Goal: Use online tool/utility: Use online tool/utility

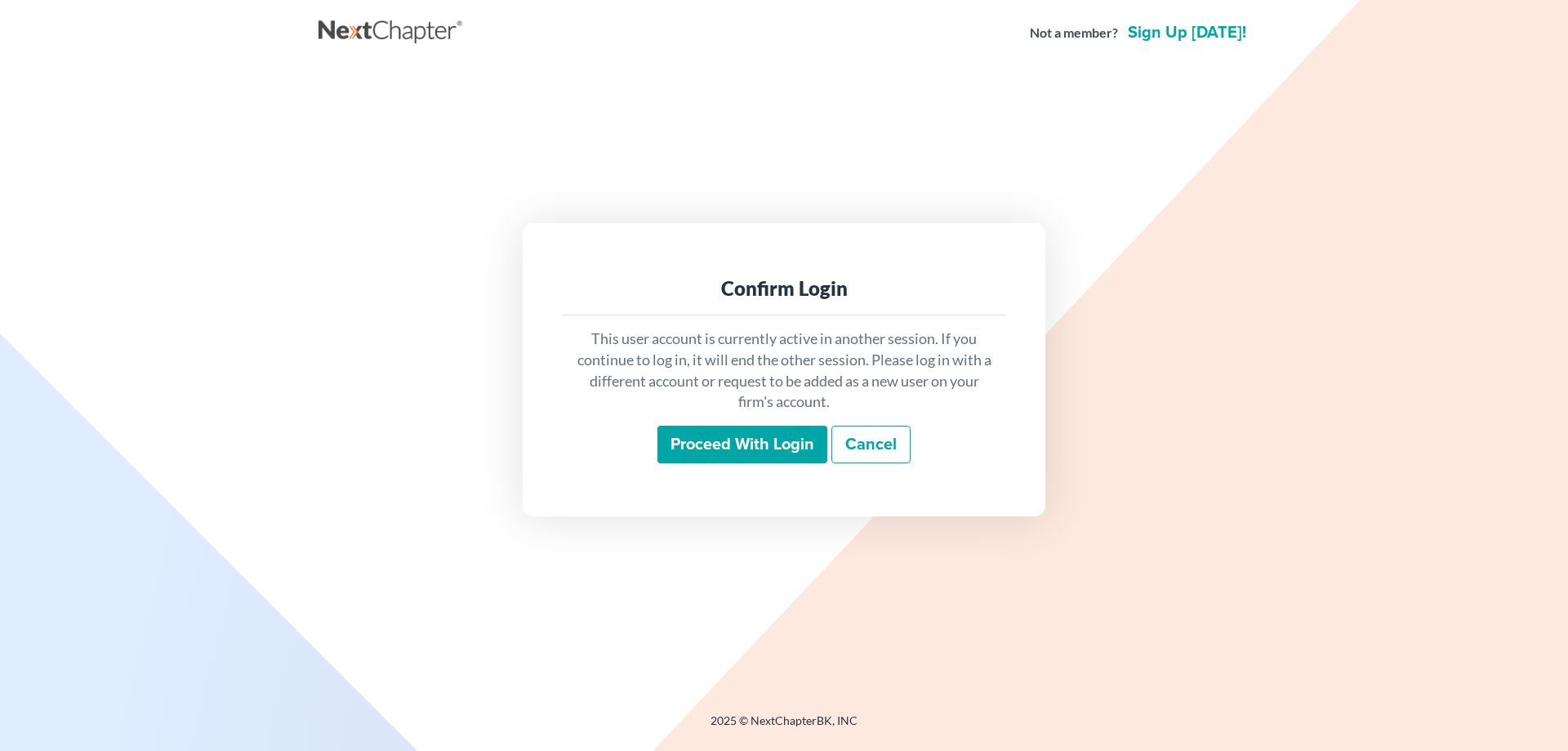
click at [689, 447] on input "Proceed with login" at bounding box center [741, 444] width 169 height 38
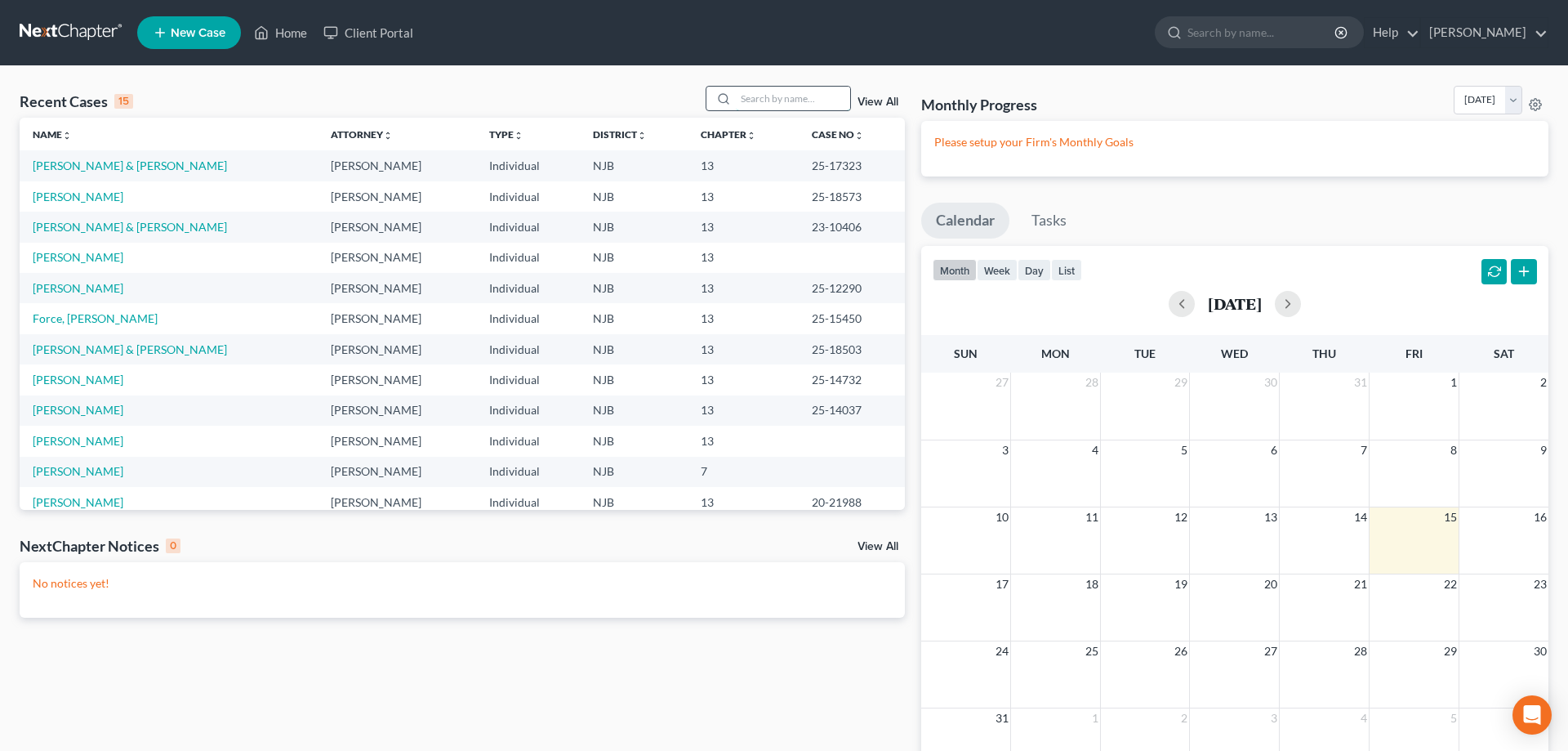
click at [736, 98] on input "search" at bounding box center [793, 98] width 115 height 24
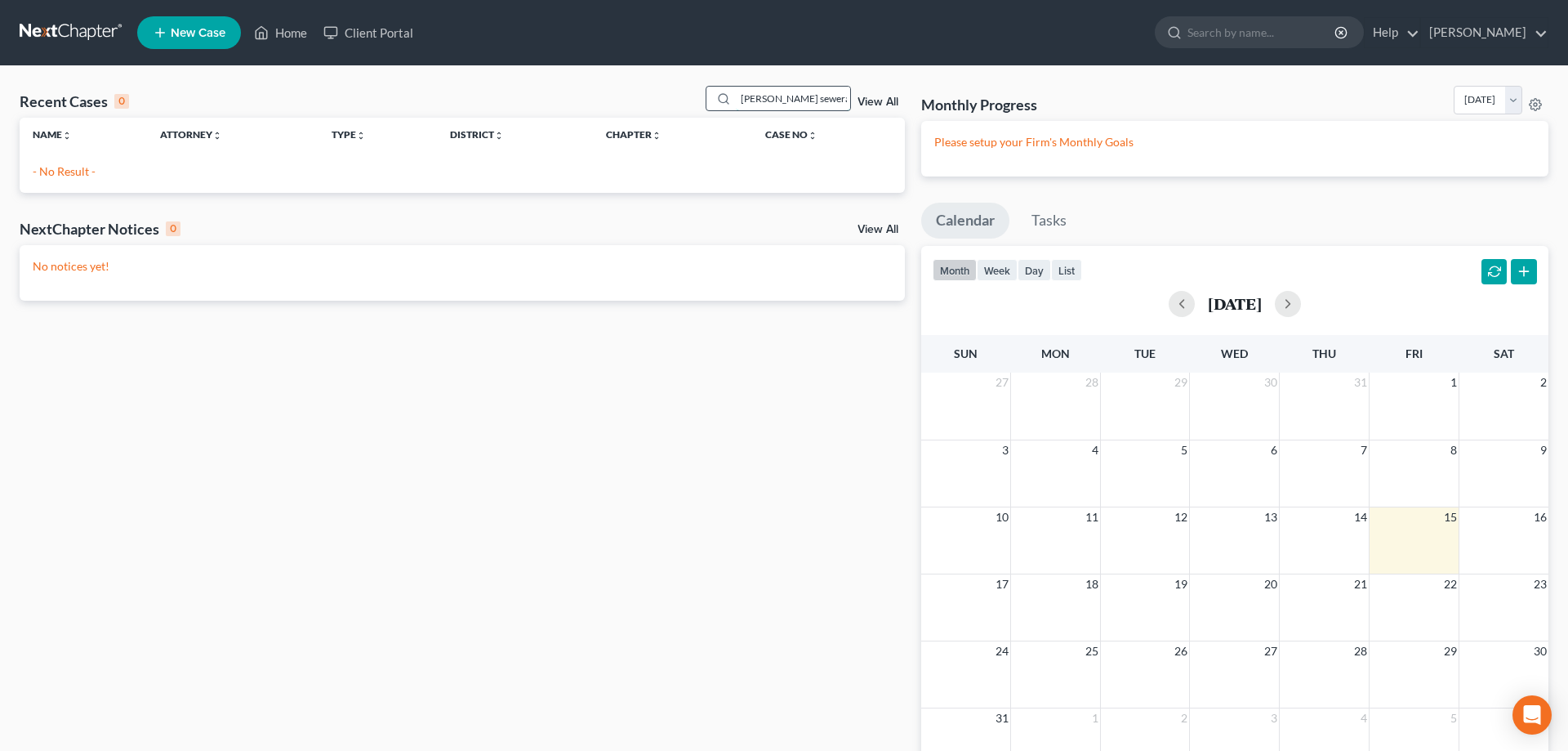
type input "landis sewerage auth"
